Goal: Check status

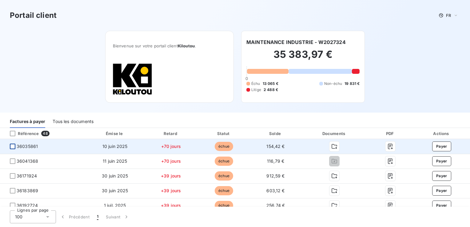
click at [11, 145] on div at bounding box center [13, 147] width 6 height 6
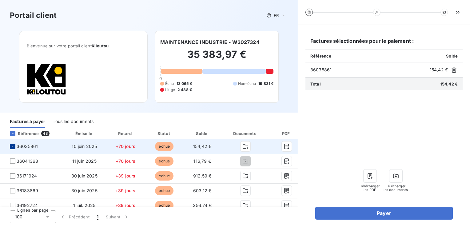
click at [14, 149] on div at bounding box center [13, 147] width 6 height 6
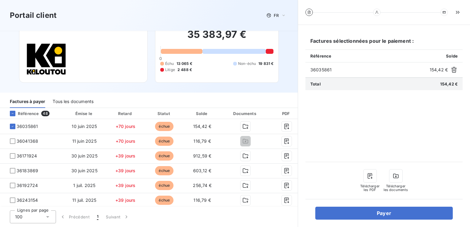
scroll to position [31, 0]
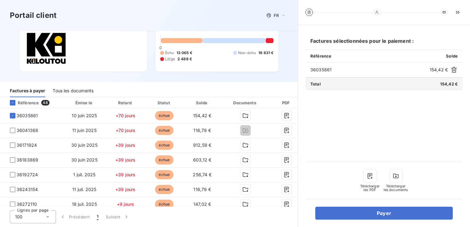
click at [69, 92] on div "Tous les documents" at bounding box center [73, 90] width 41 height 13
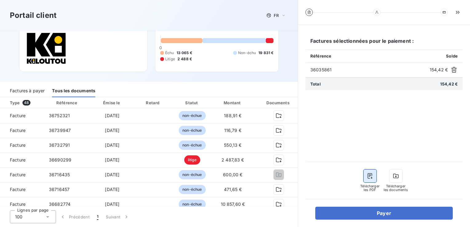
click at [369, 175] on icon "button" at bounding box center [370, 176] width 5 height 6
click at [395, 176] on icon "button" at bounding box center [396, 176] width 6 height 6
